Goal: Task Accomplishment & Management: Manage account settings

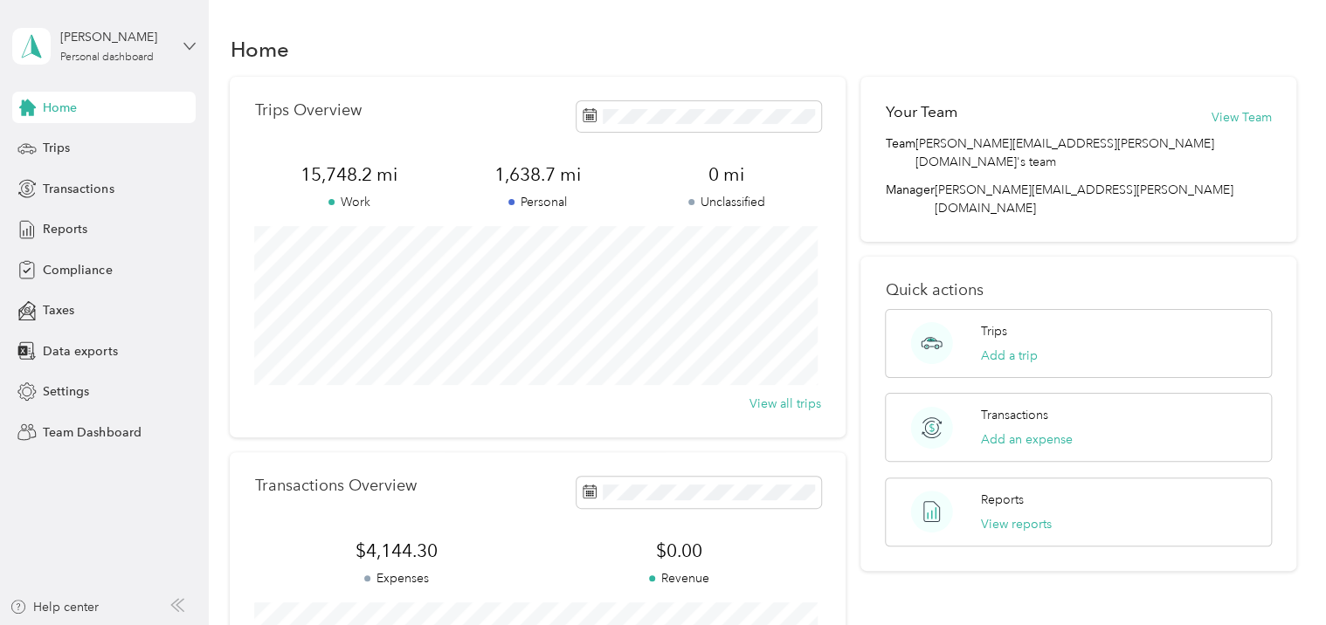
click at [192, 45] on icon at bounding box center [189, 46] width 12 height 12
click at [52, 129] on div "Team dashboard" at bounding box center [295, 143] width 541 height 31
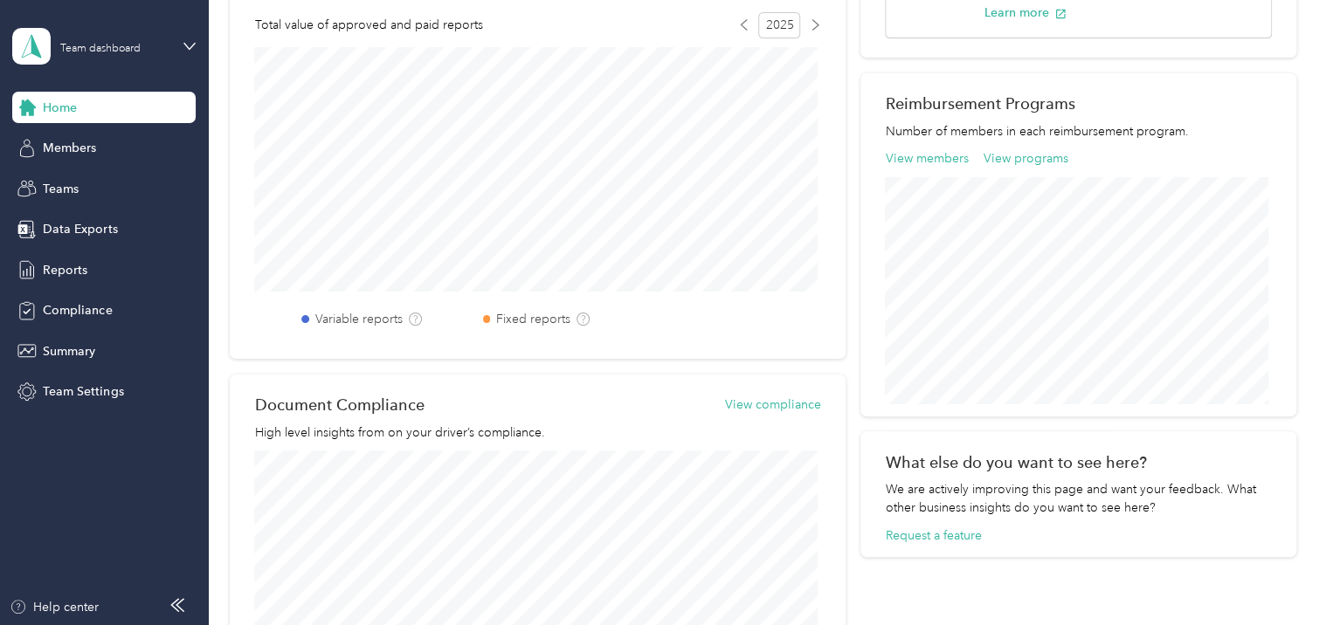
scroll to position [494, 0]
click at [47, 267] on span "Reports" at bounding box center [65, 270] width 45 height 18
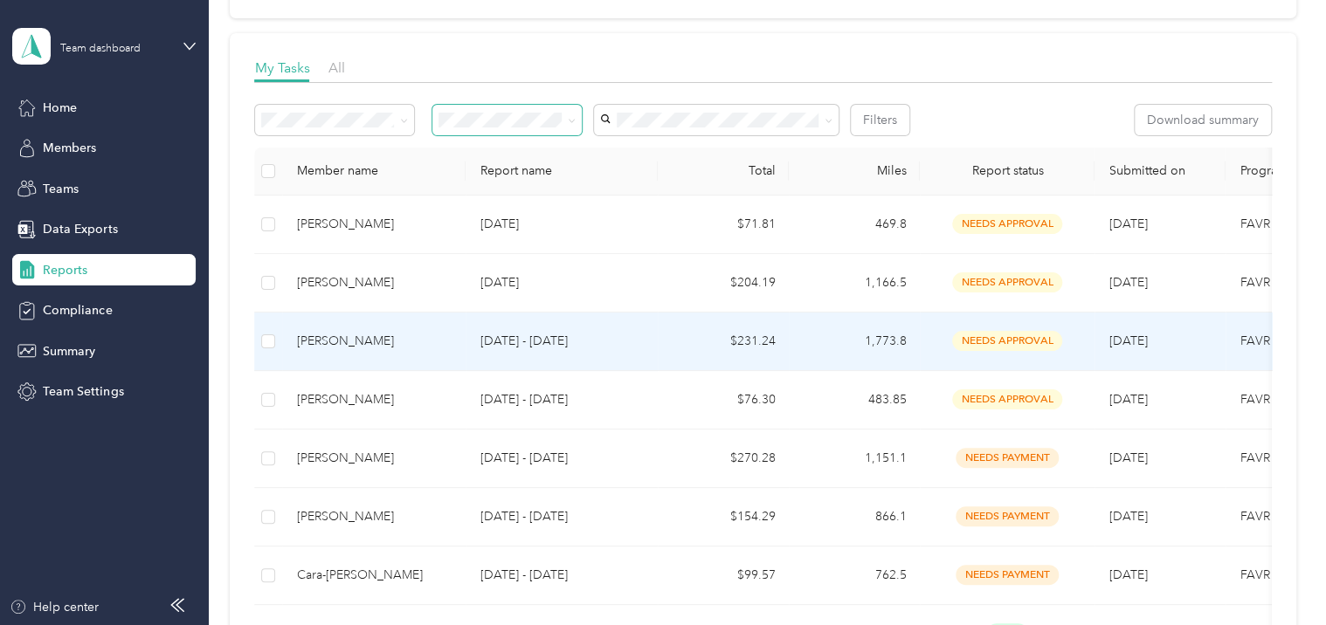
scroll to position [222, 0]
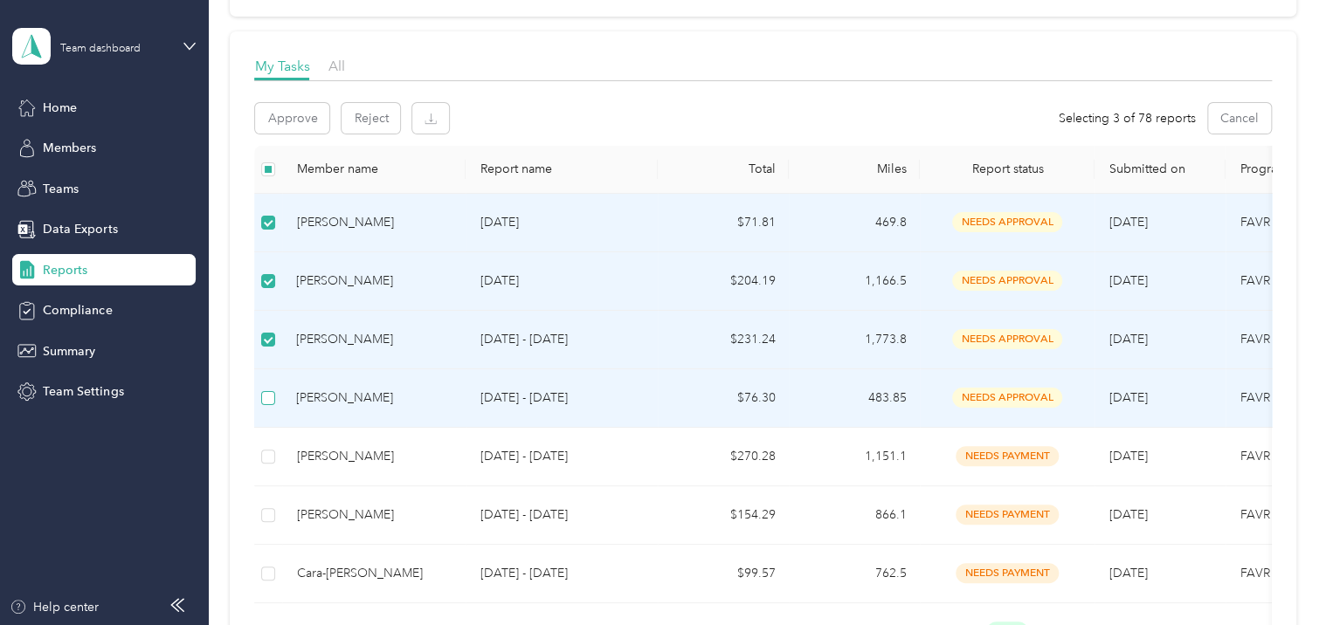
click at [269, 404] on label at bounding box center [268, 398] width 14 height 19
click at [261, 109] on button "Approve" at bounding box center [292, 118] width 74 height 31
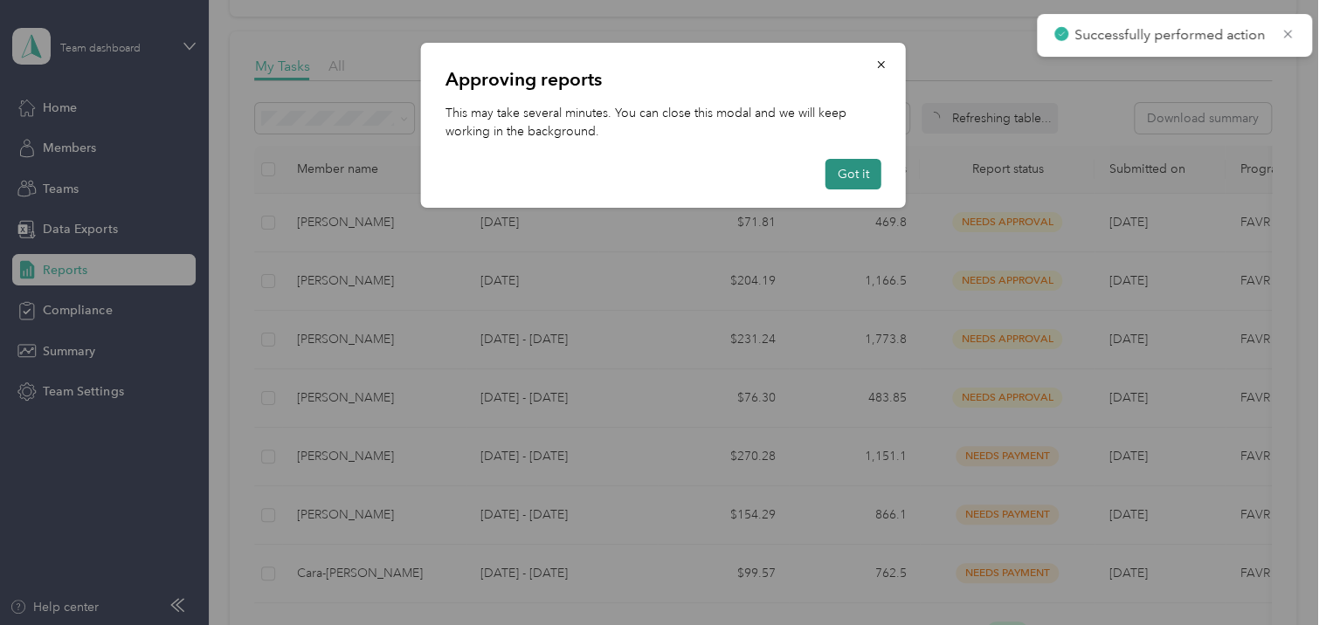
click at [848, 171] on button "Got it" at bounding box center [853, 174] width 56 height 31
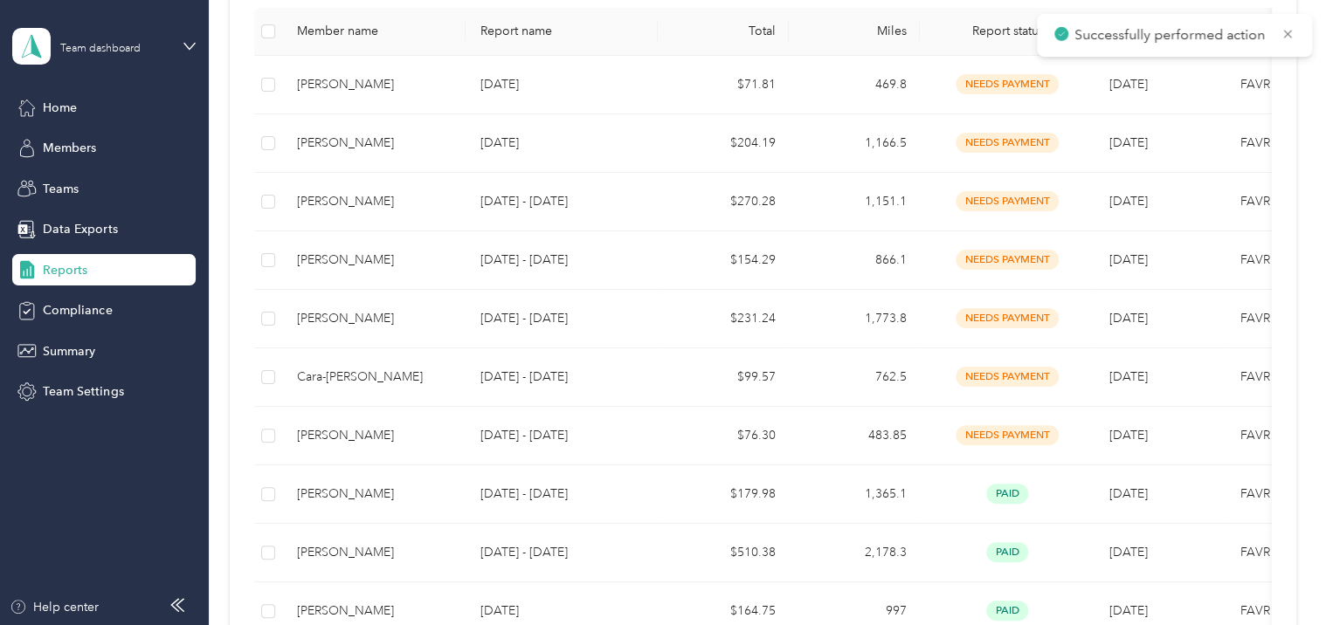
scroll to position [0, 0]
